Goal: Information Seeking & Learning: Find specific fact

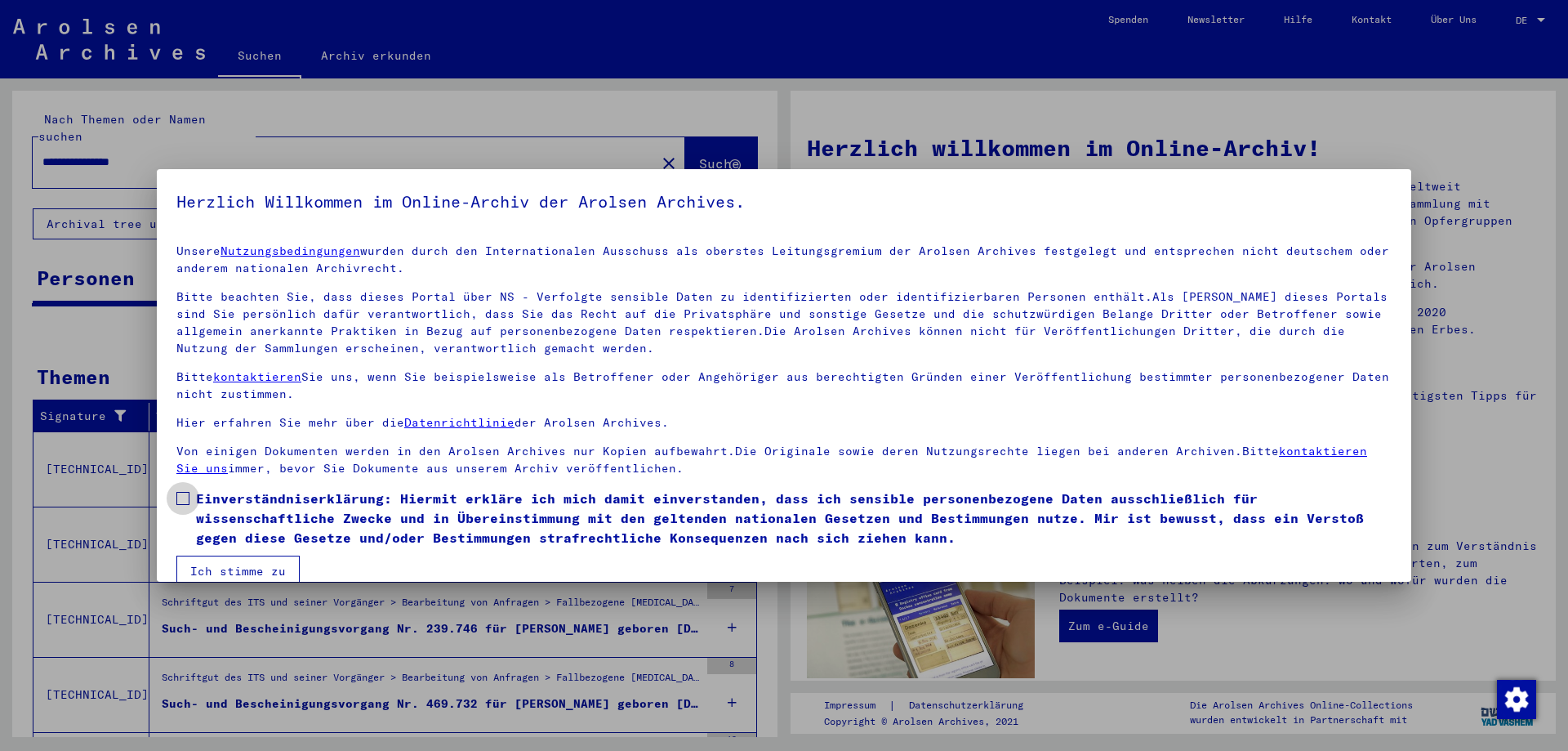
click at [187, 500] on span at bounding box center [182, 499] width 13 height 13
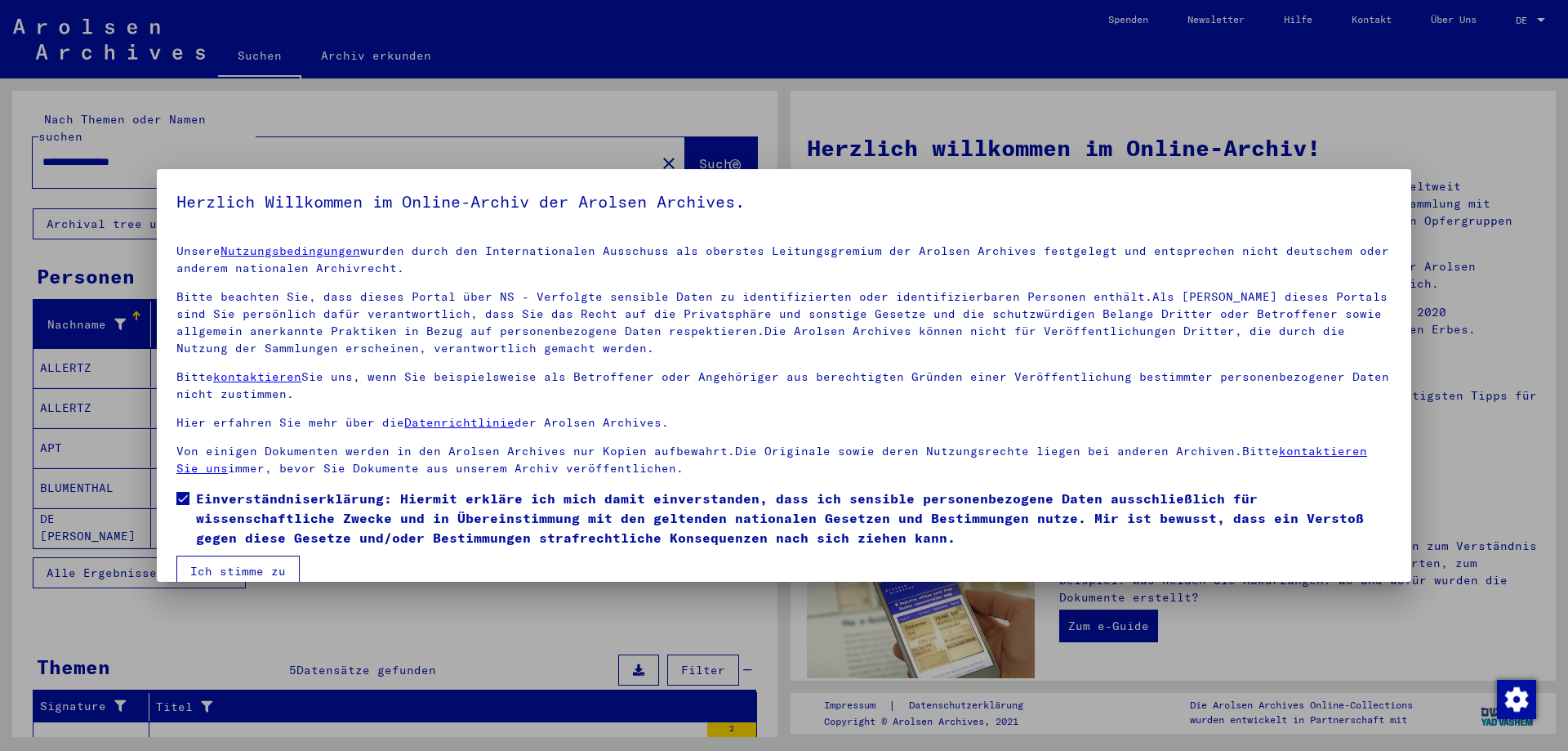
click at [259, 570] on button "Ich stimme zu" at bounding box center [237, 570] width 123 height 31
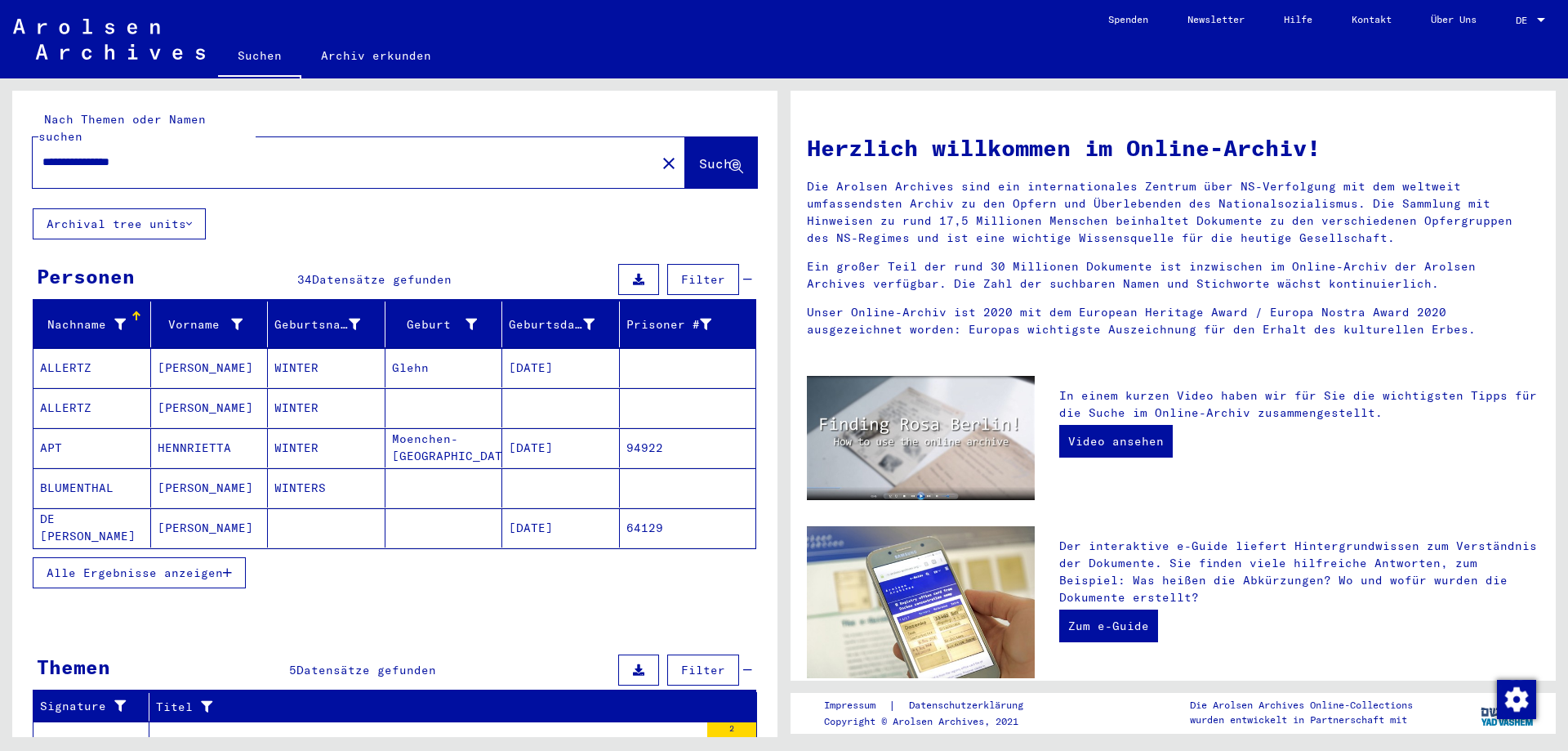
click at [182, 566] on span "Alle Ergebnisse anzeigen" at bounding box center [134, 573] width 176 height 15
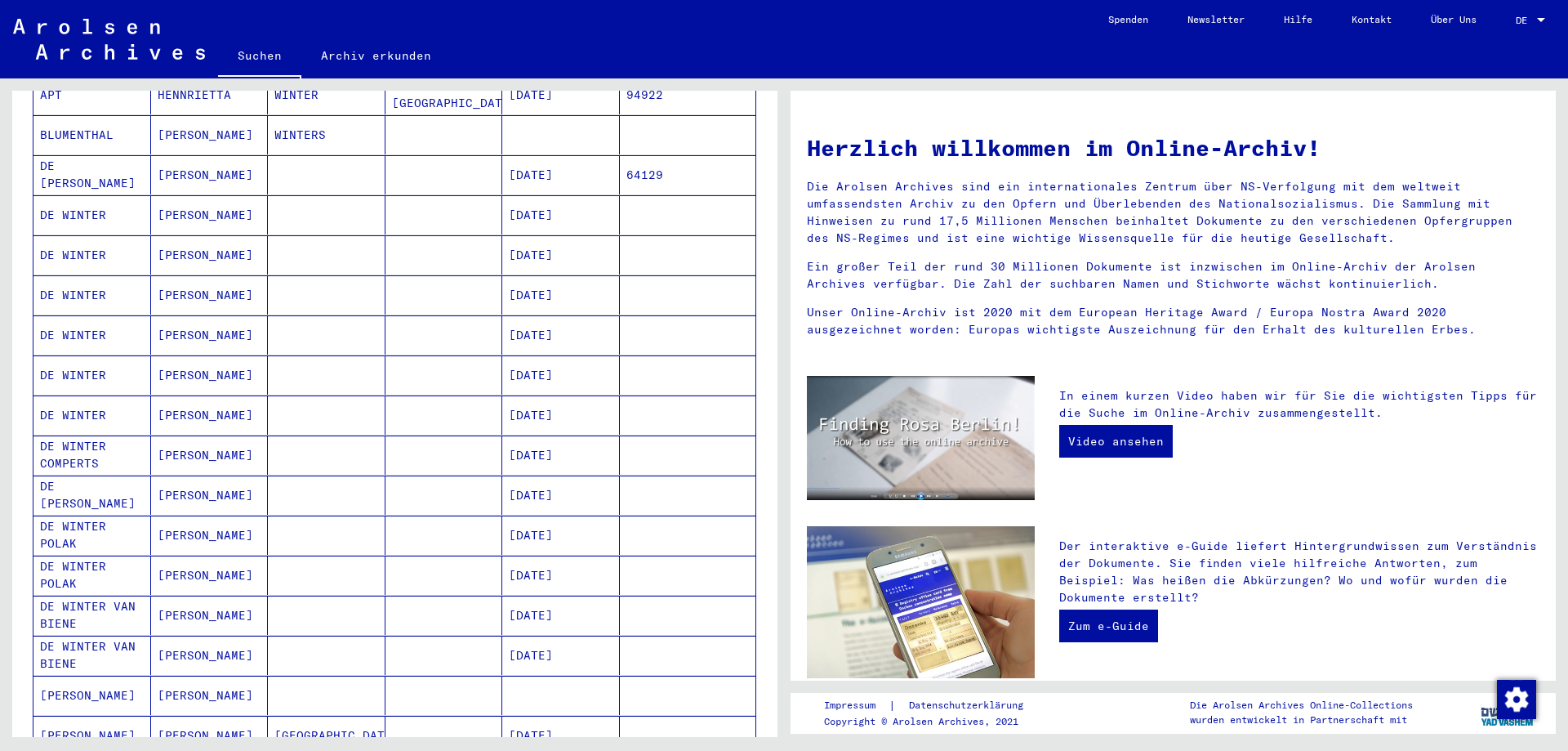
scroll to position [706, 0]
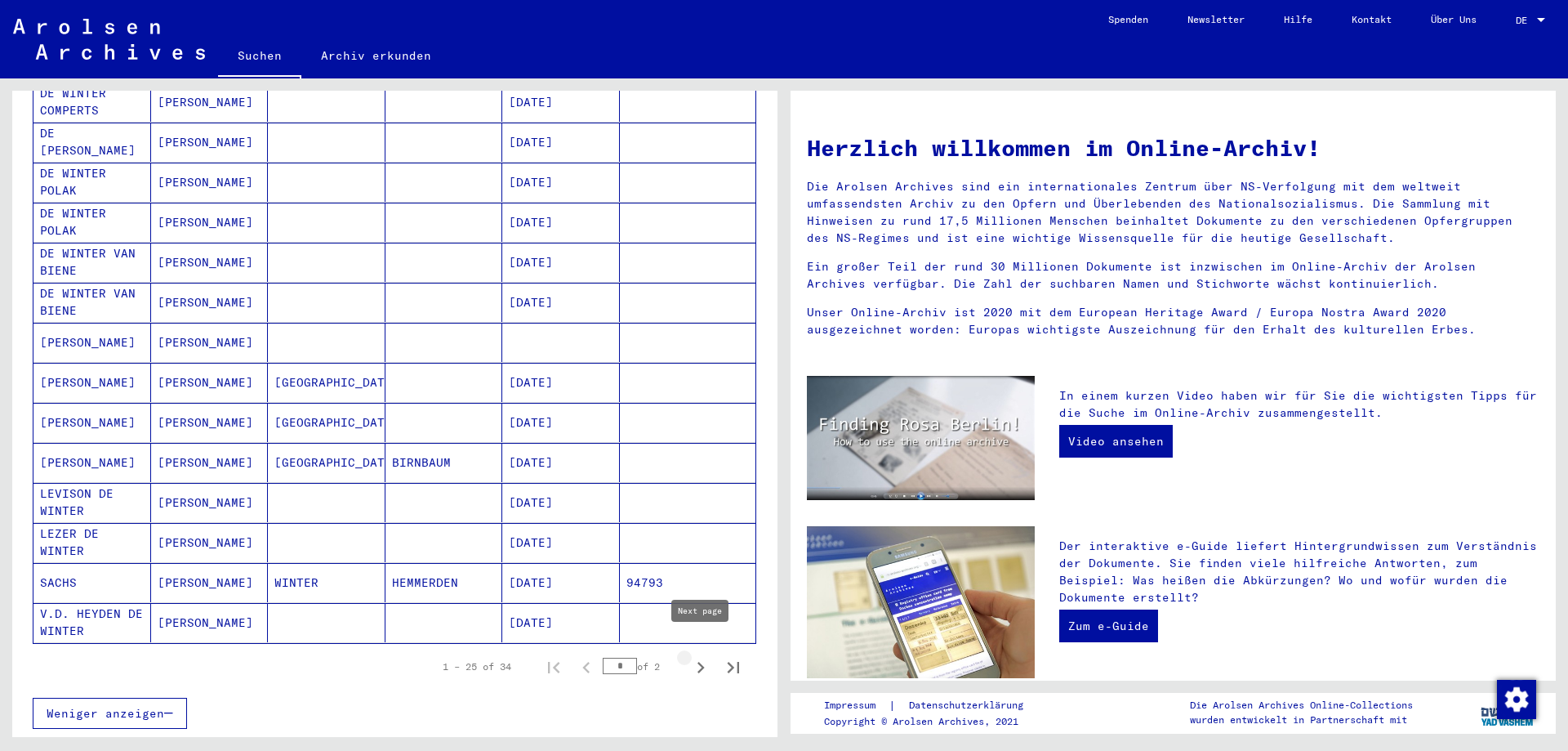
click at [703, 662] on icon "Next page" at bounding box center [701, 667] width 8 height 11
type input "*"
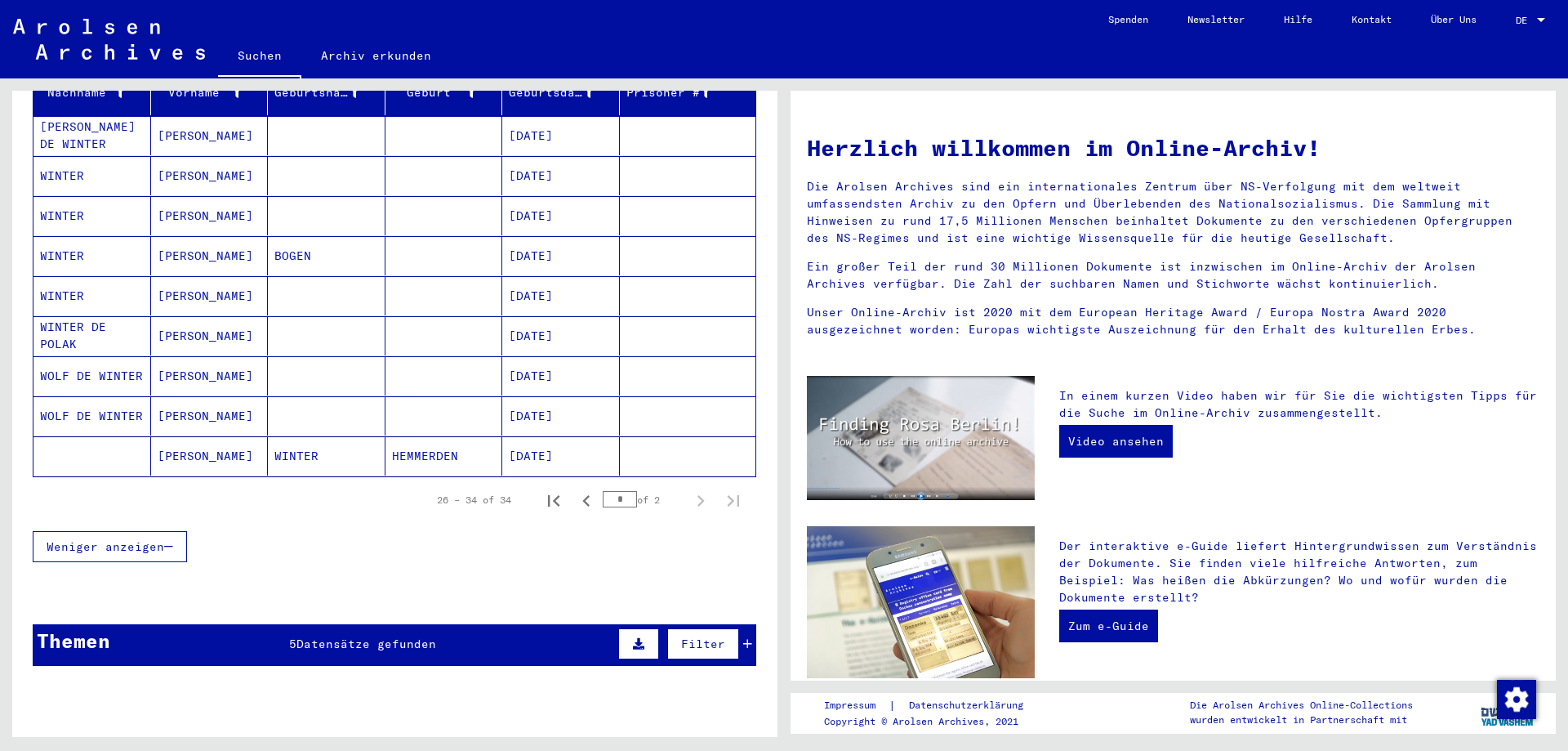
scroll to position [144, 0]
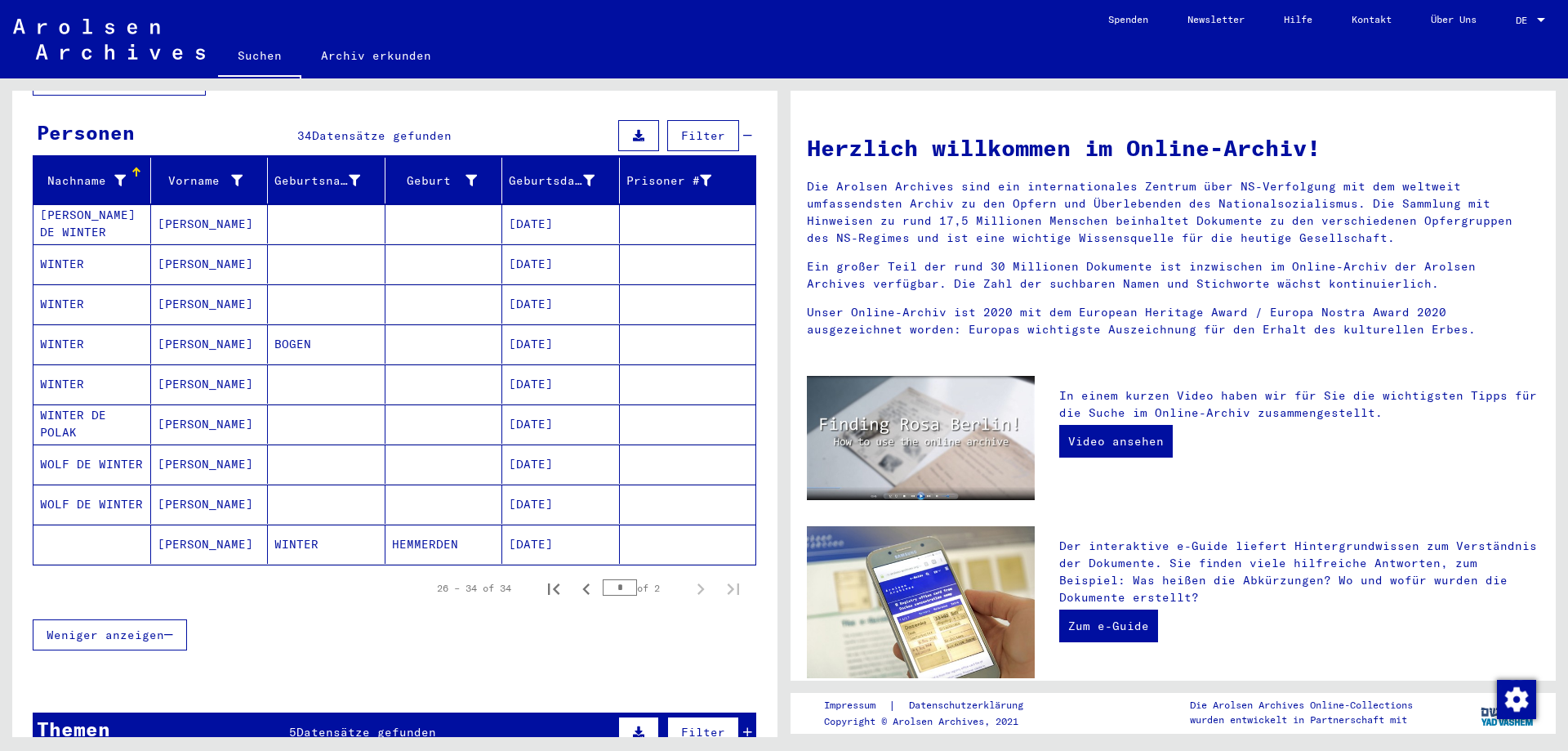
click at [201, 368] on mat-cell "[PERSON_NAME]" at bounding box center [210, 384] width 118 height 40
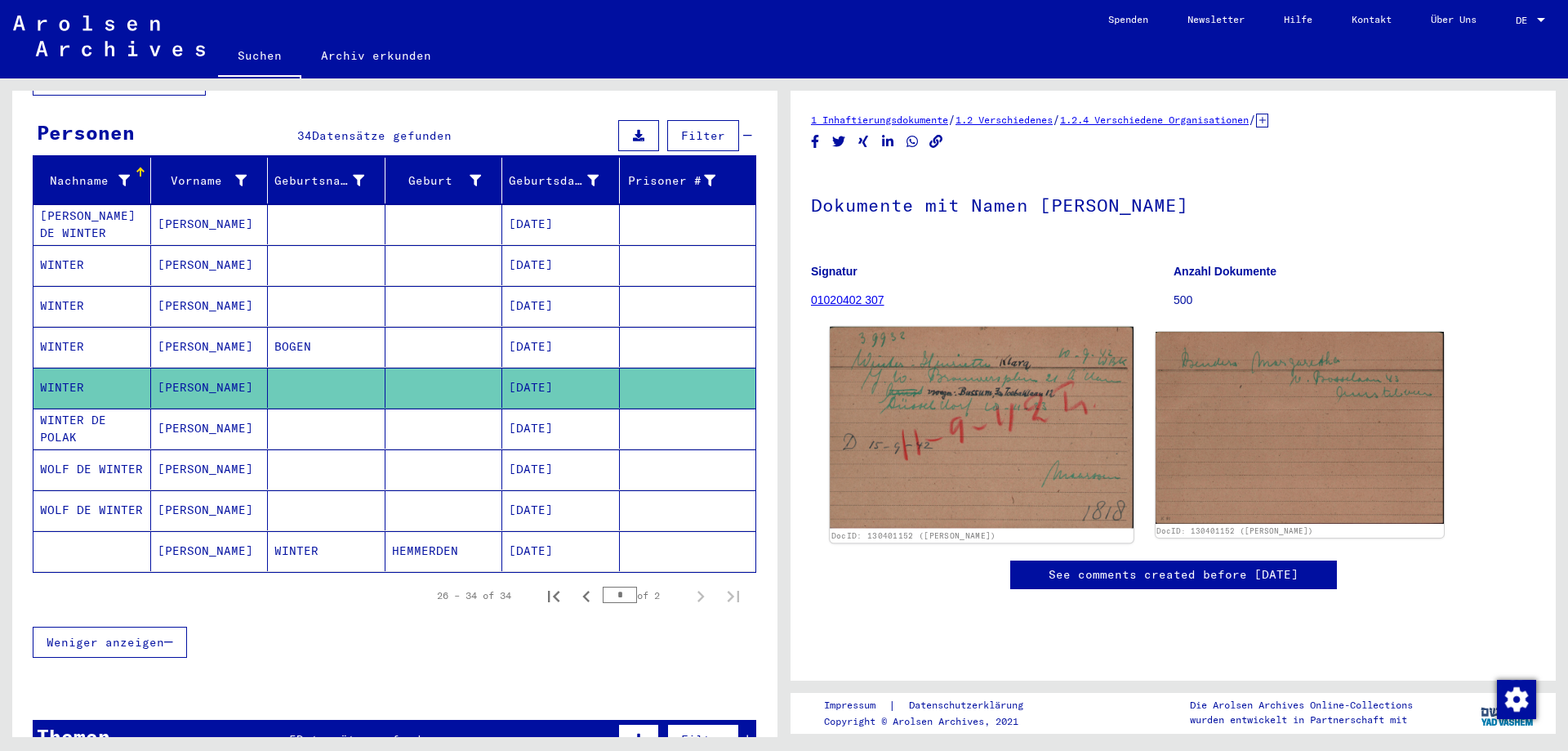
click at [906, 434] on img at bounding box center [981, 427] width 303 height 201
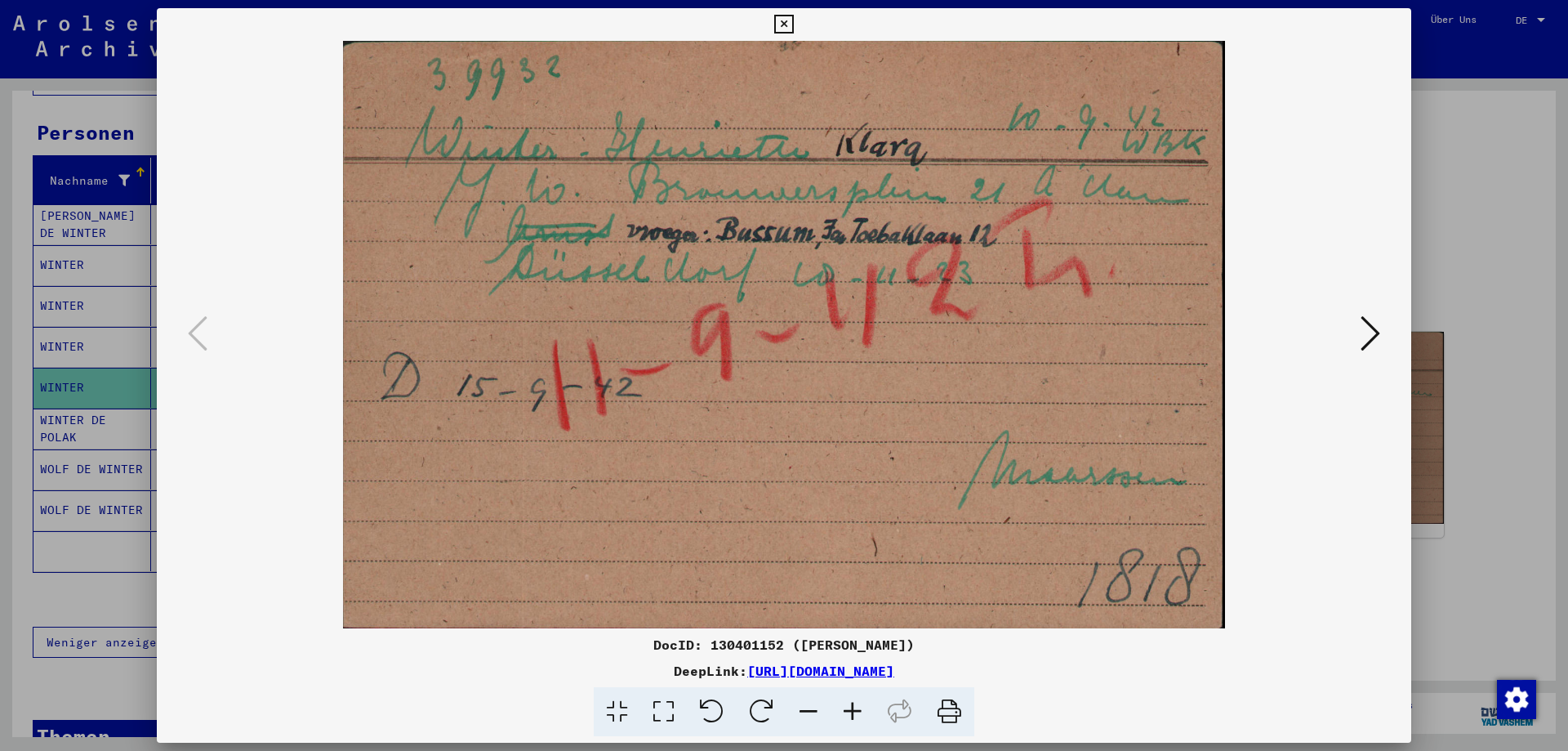
click at [1374, 337] on icon at bounding box center [1370, 333] width 20 height 40
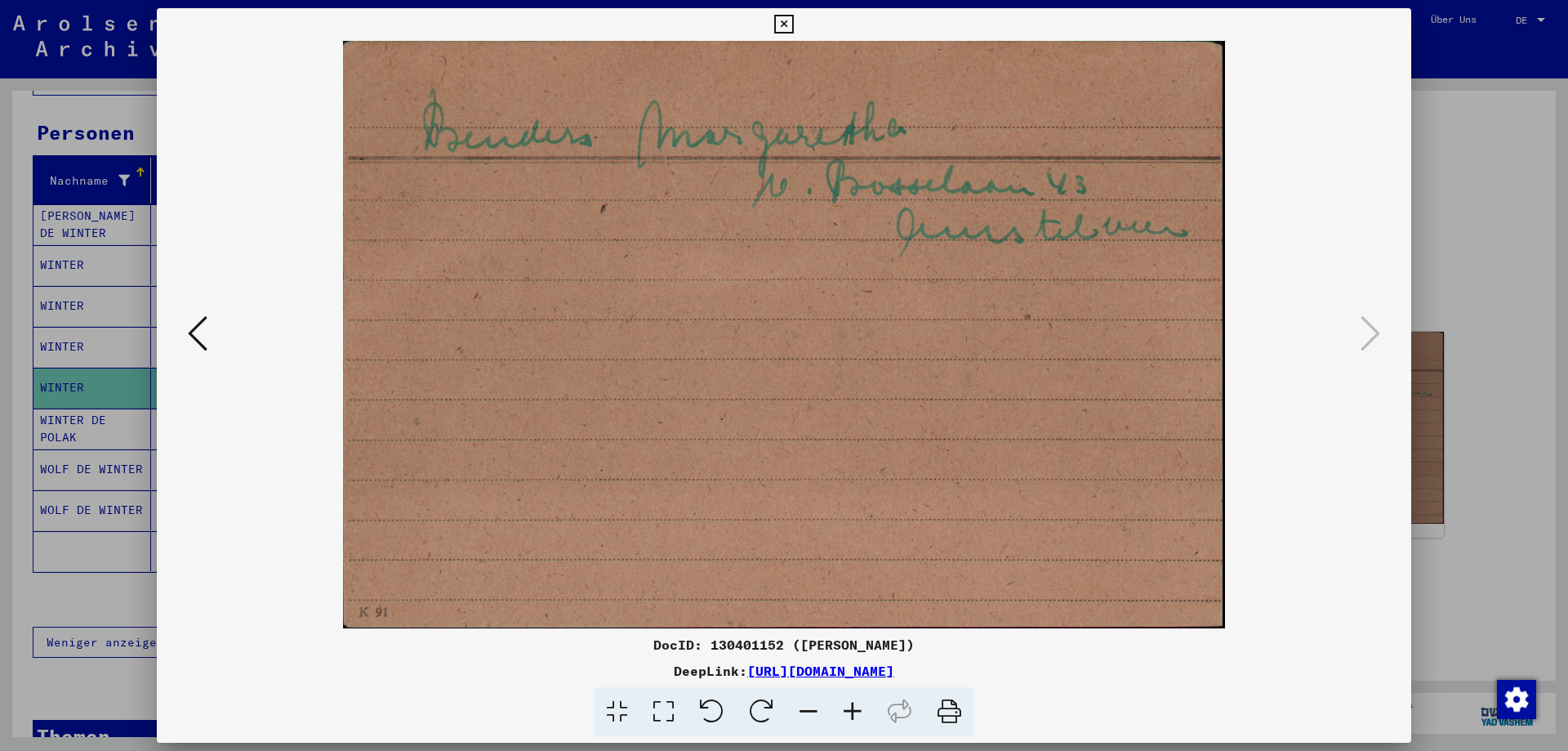
click at [793, 22] on icon at bounding box center [784, 24] width 19 height 20
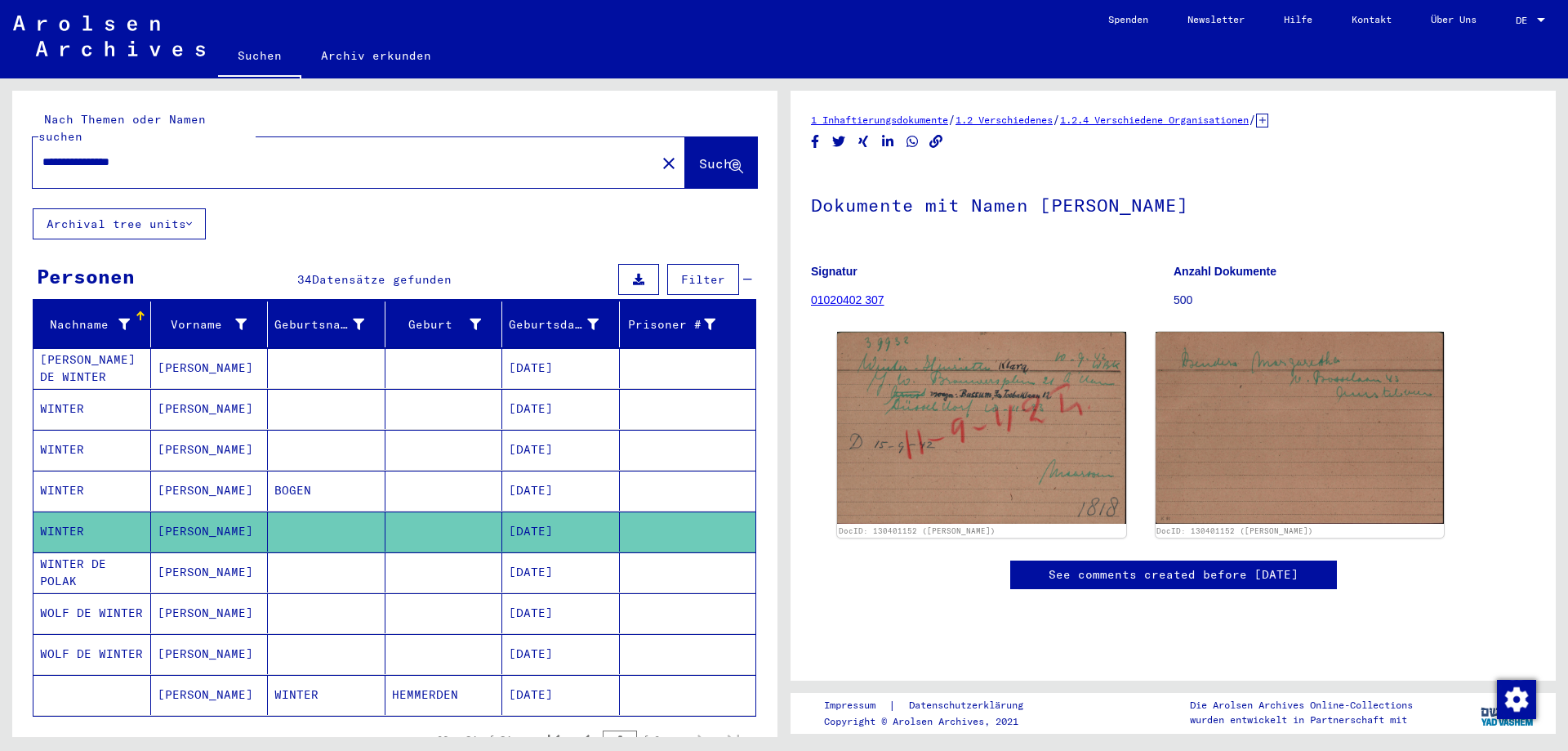
drag, startPoint x: 197, startPoint y: 138, endPoint x: 0, endPoint y: 162, distance: 198.5
click at [42, 162] on input "**********" at bounding box center [343, 162] width 603 height 17
type input "**********"
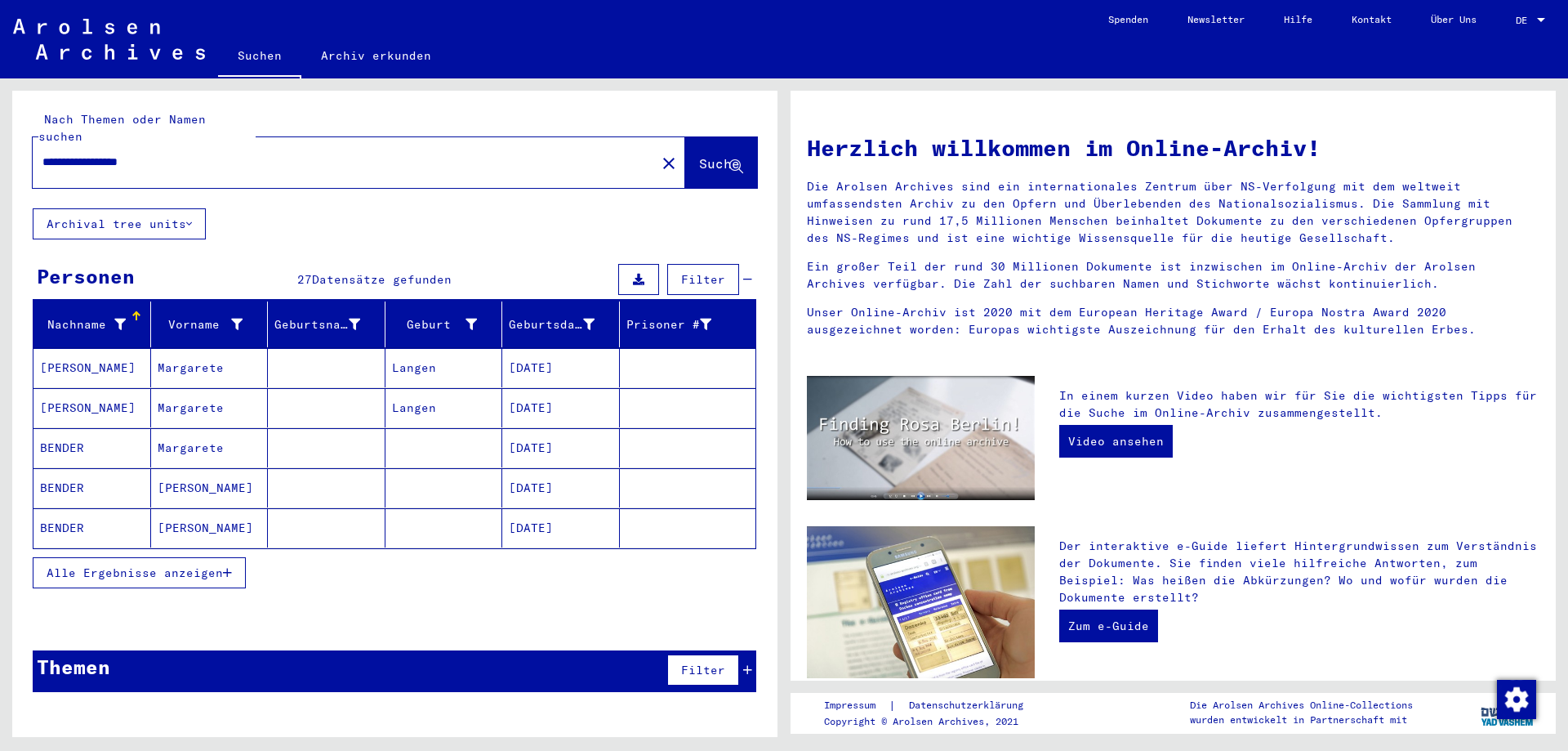
click at [191, 566] on span "Alle Ergebnisse anzeigen" at bounding box center [134, 573] width 176 height 15
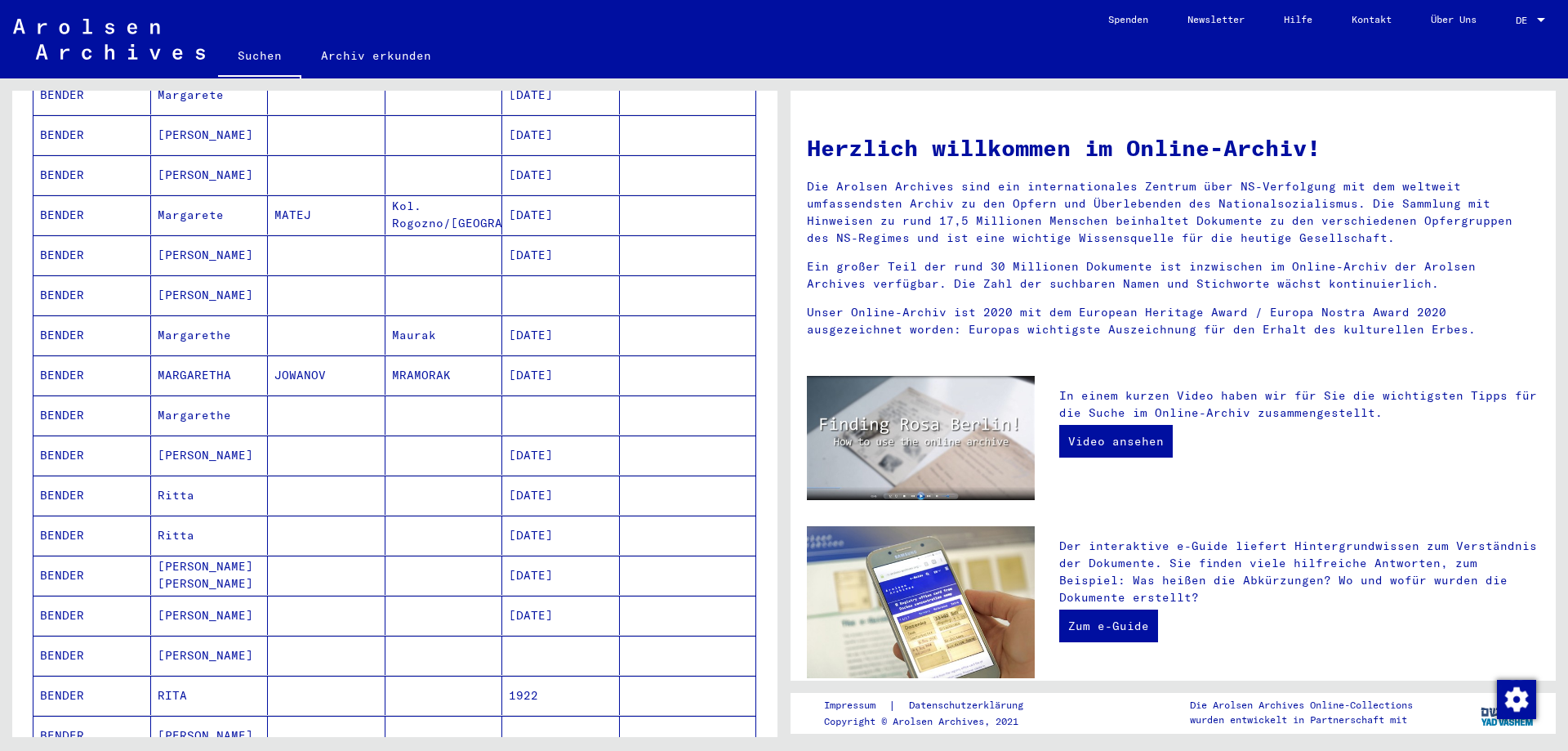
scroll to position [706, 0]
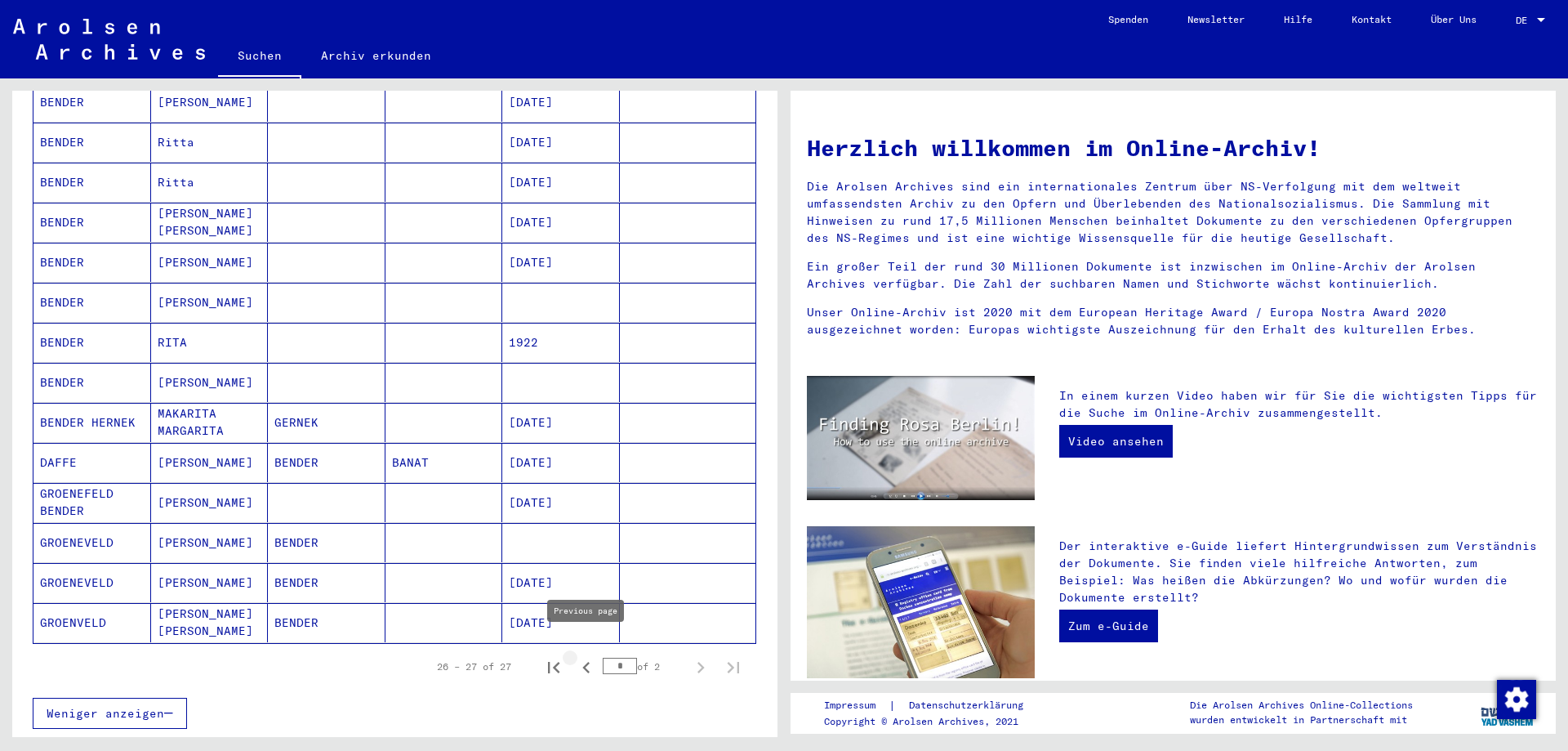
click at [583, 656] on icon "Previous page" at bounding box center [586, 667] width 23 height 23
click at [700, 656] on icon "Next page" at bounding box center [701, 667] width 23 height 23
type input "*"
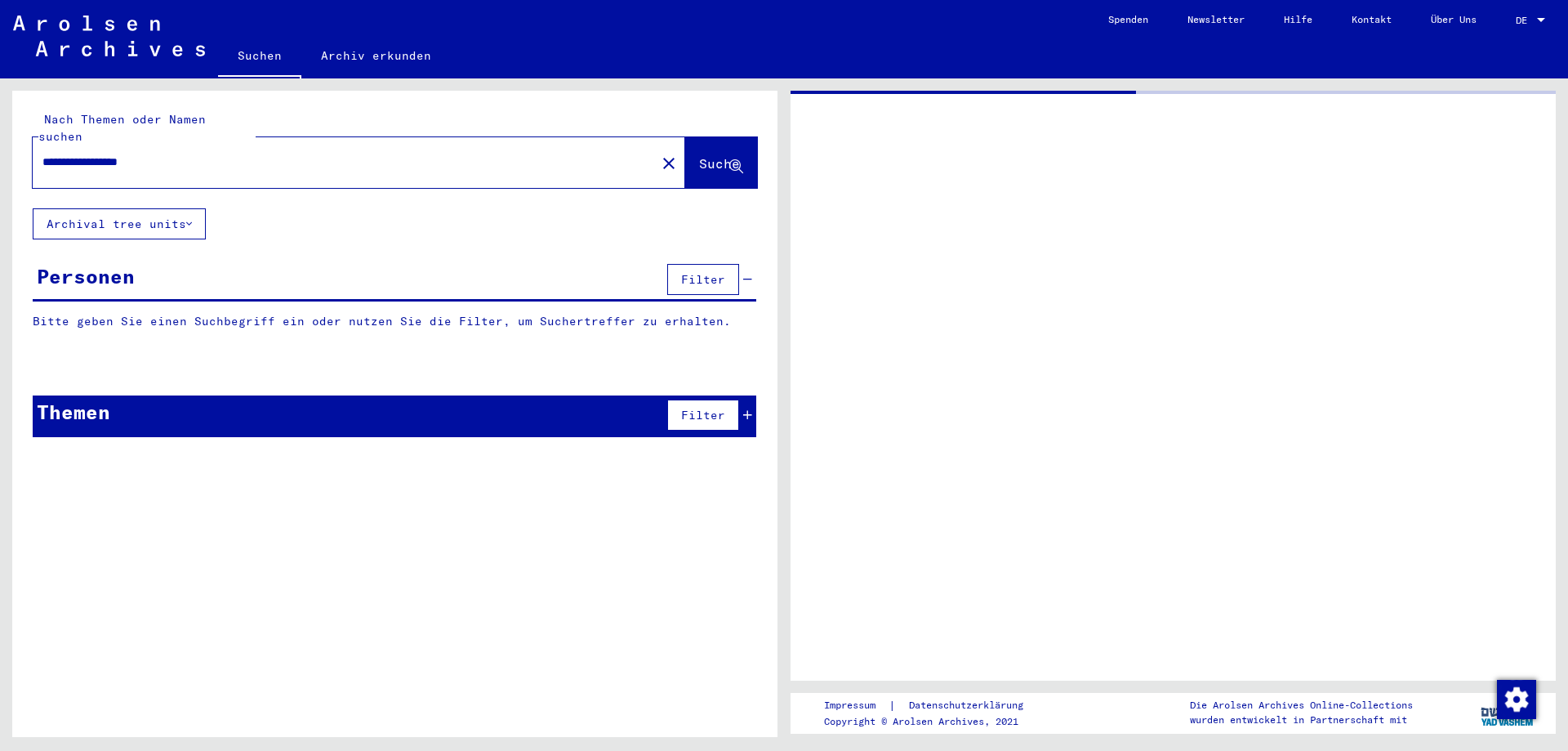
type input "**********"
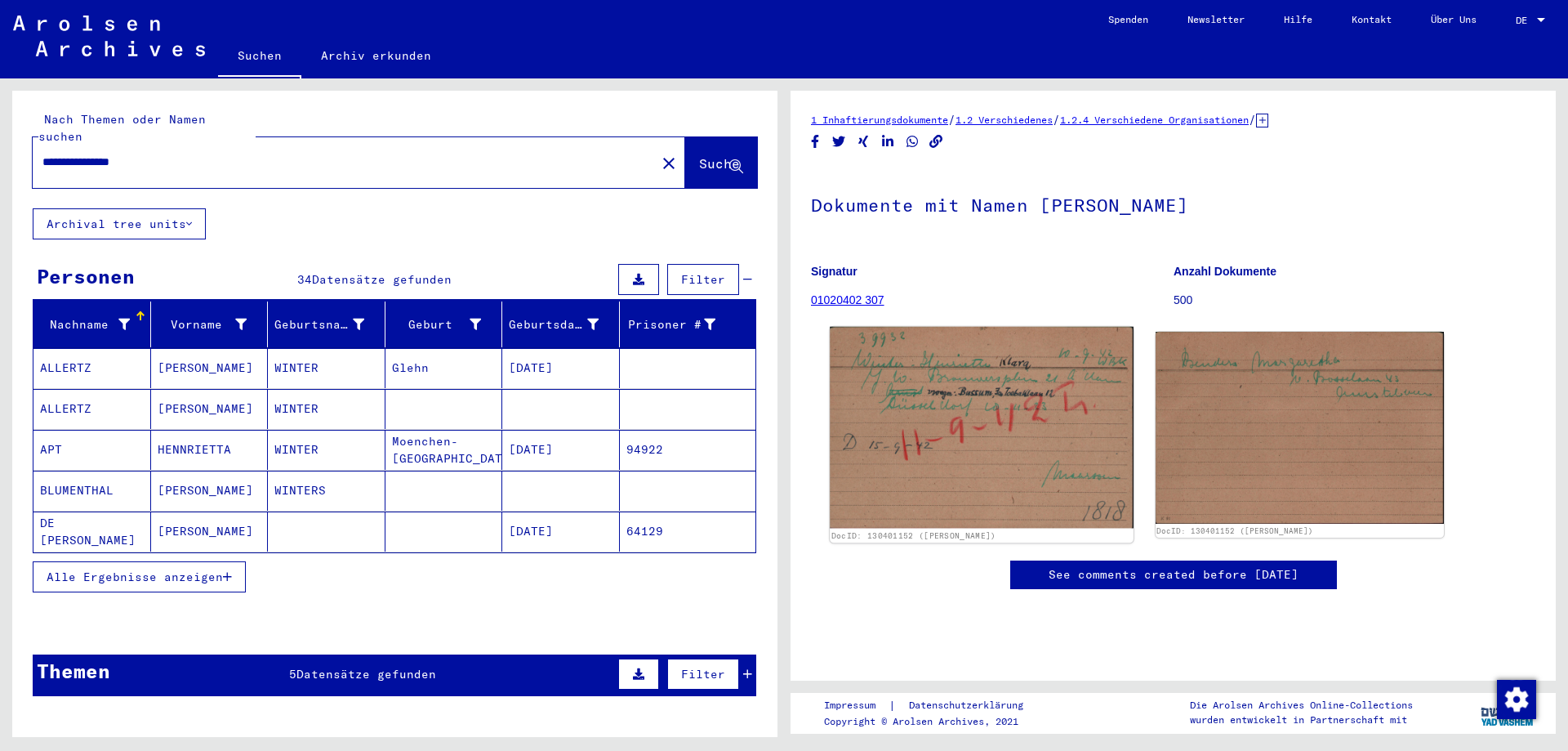
click at [940, 434] on img at bounding box center [981, 427] width 303 height 201
